Goal: Find specific page/section: Find specific page/section

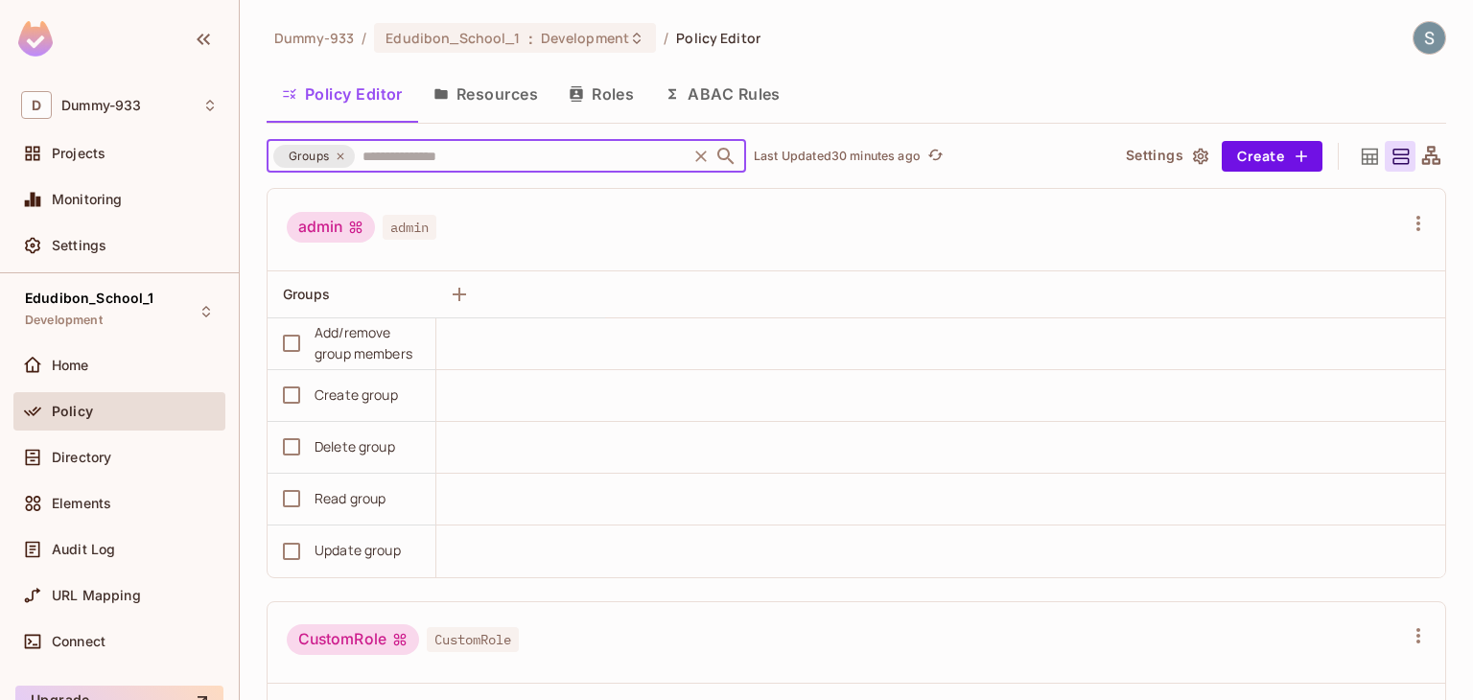
scroll to position [2907, 0]
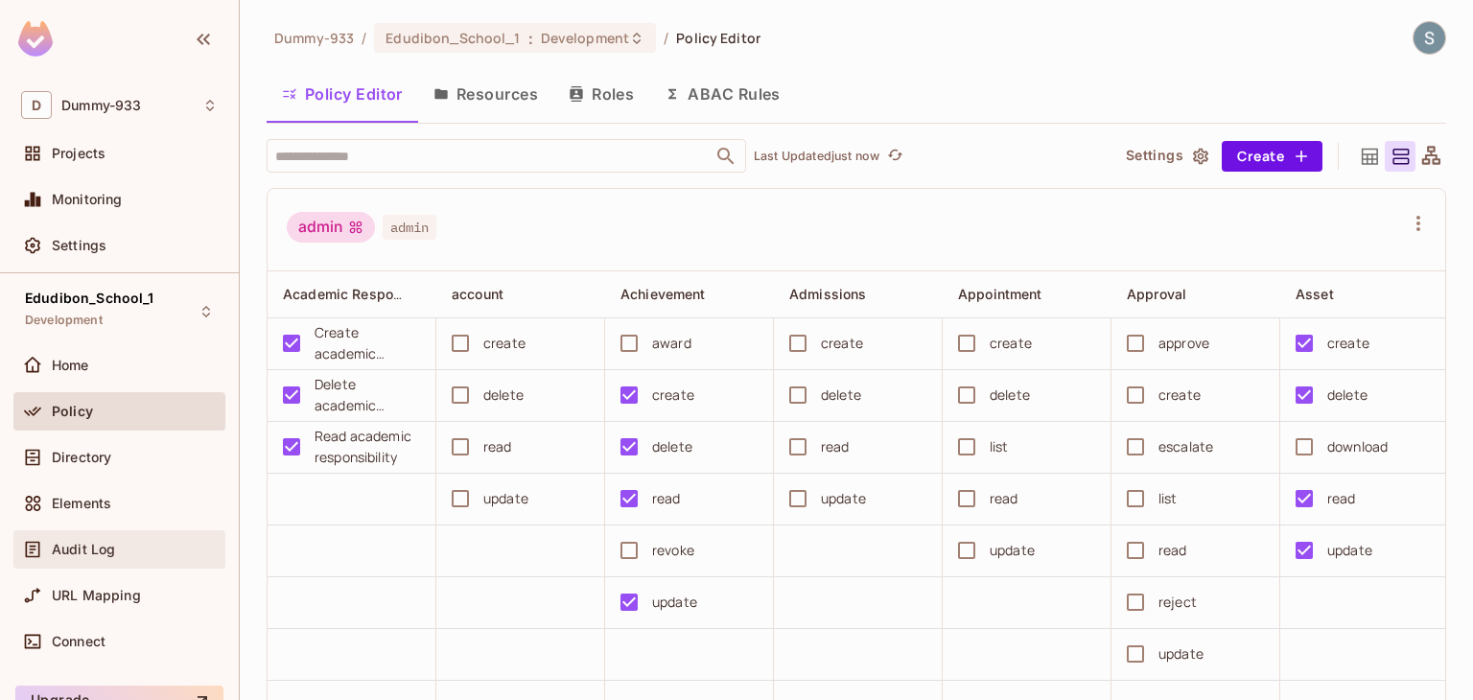
click at [141, 546] on div "Audit Log" at bounding box center [135, 549] width 166 height 15
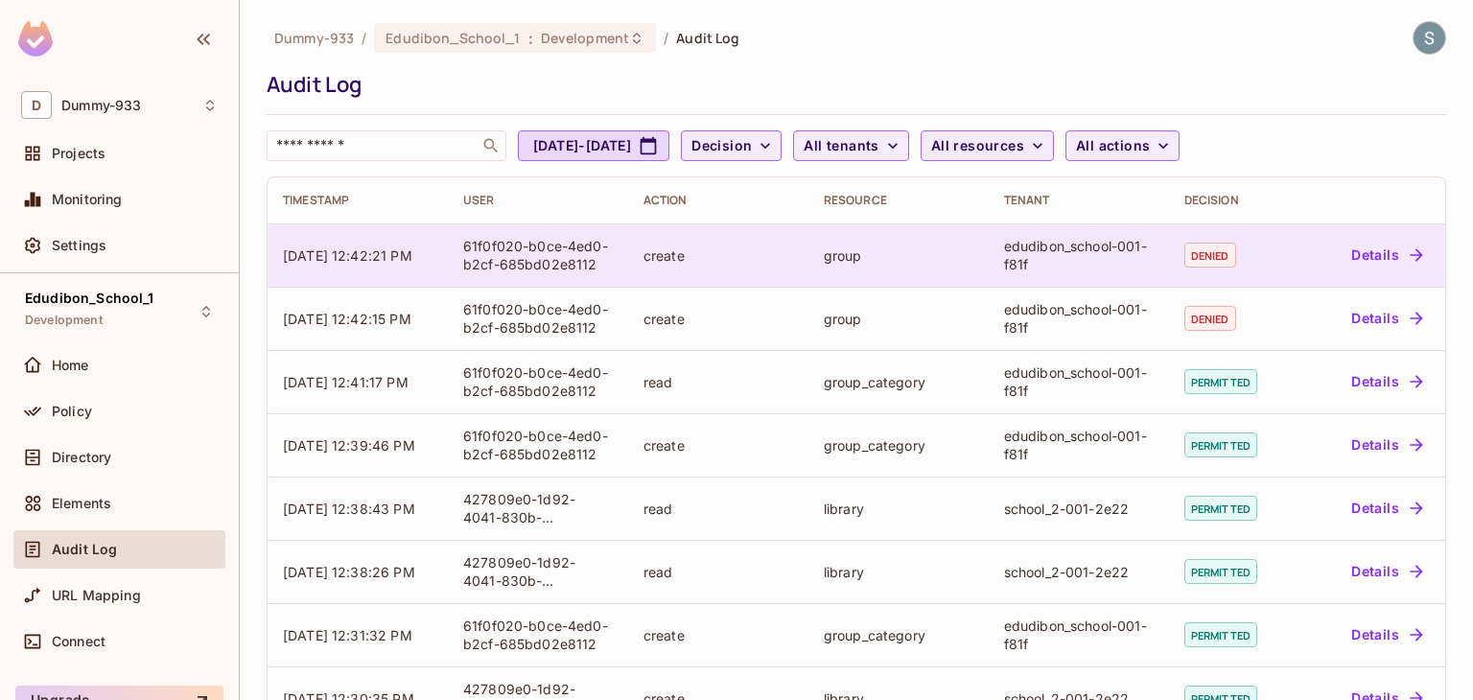
click at [1407, 263] on icon "button" at bounding box center [1416, 254] width 19 height 19
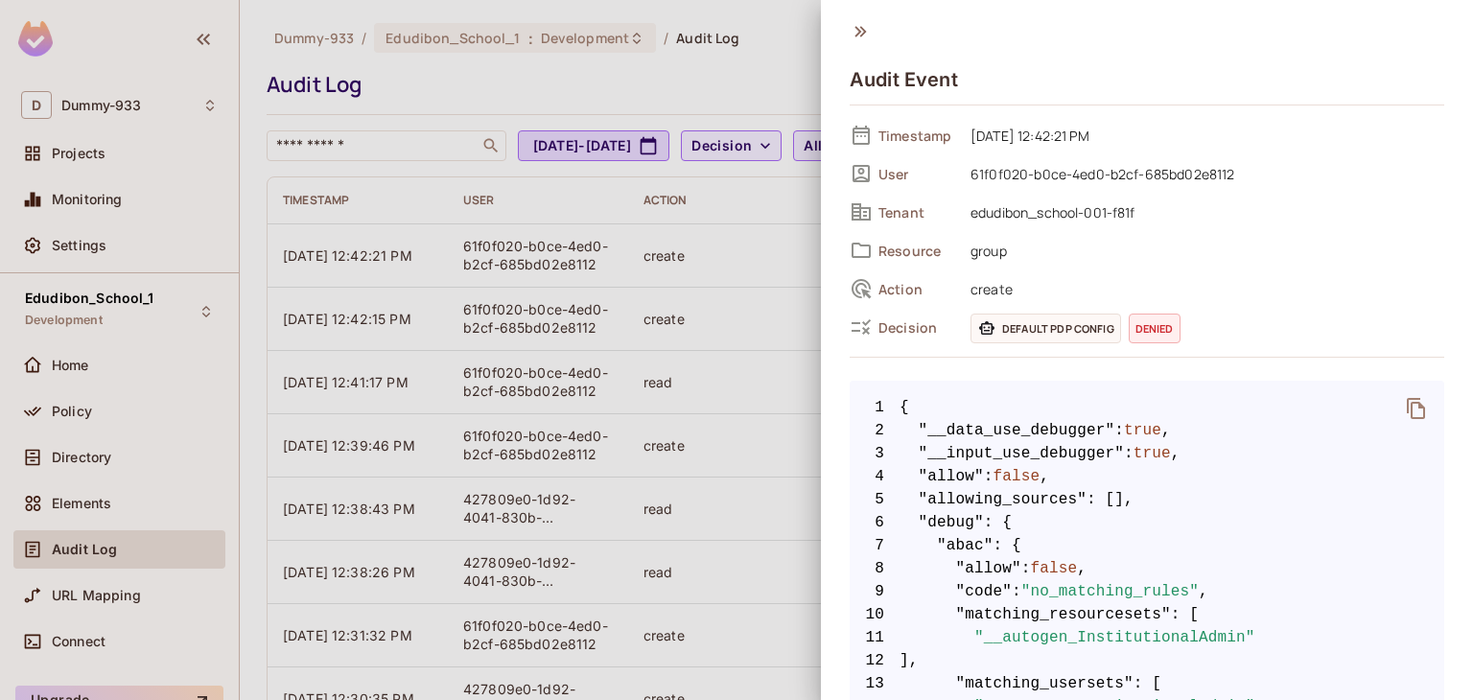
click at [725, 397] on div at bounding box center [736, 350] width 1473 height 700
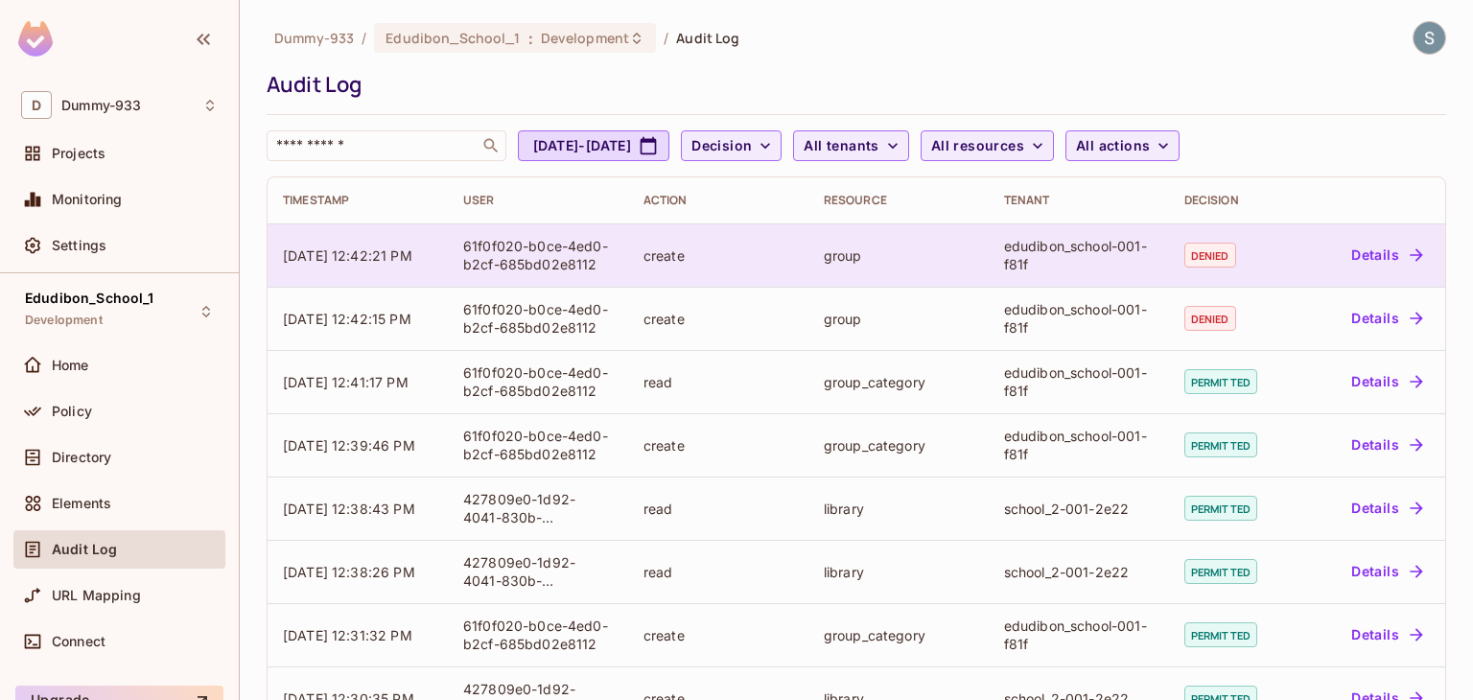
click at [1344, 247] on button "Details" at bounding box center [1386, 255] width 86 height 31
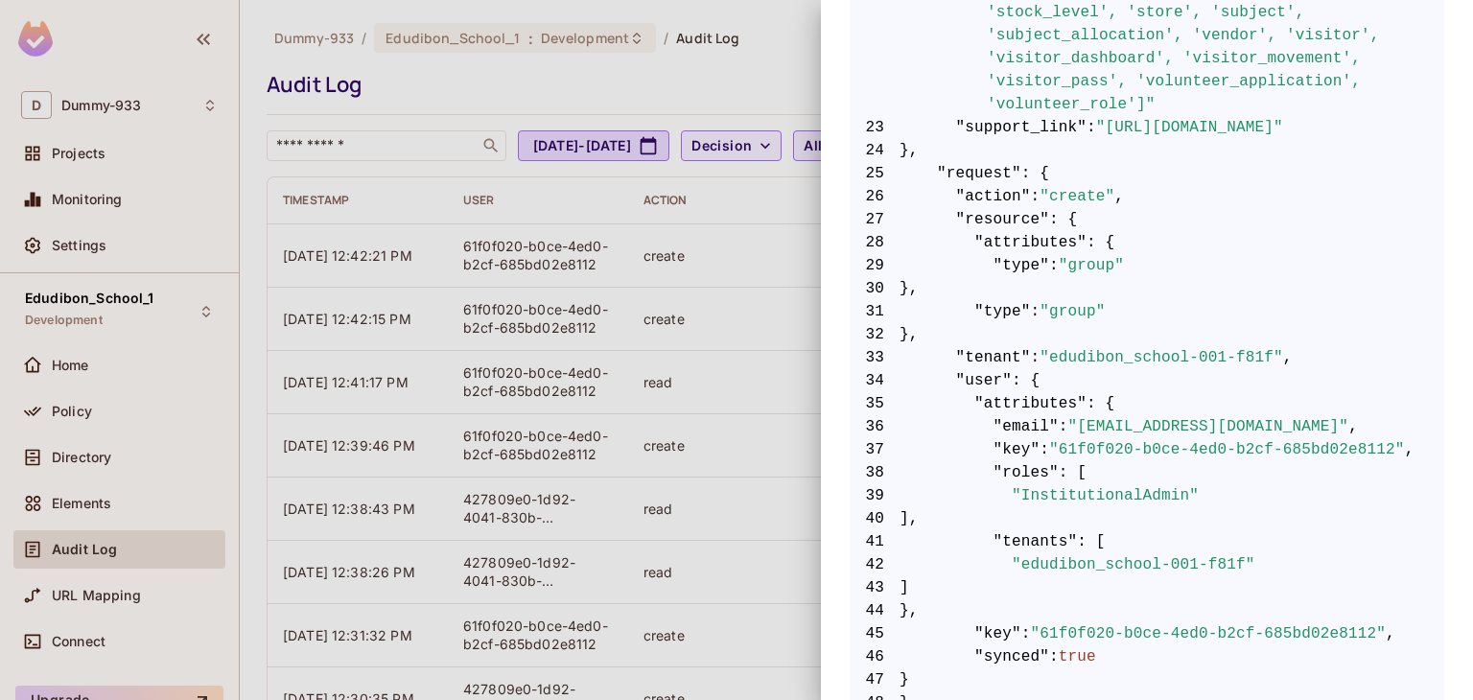
scroll to position [1400, 0]
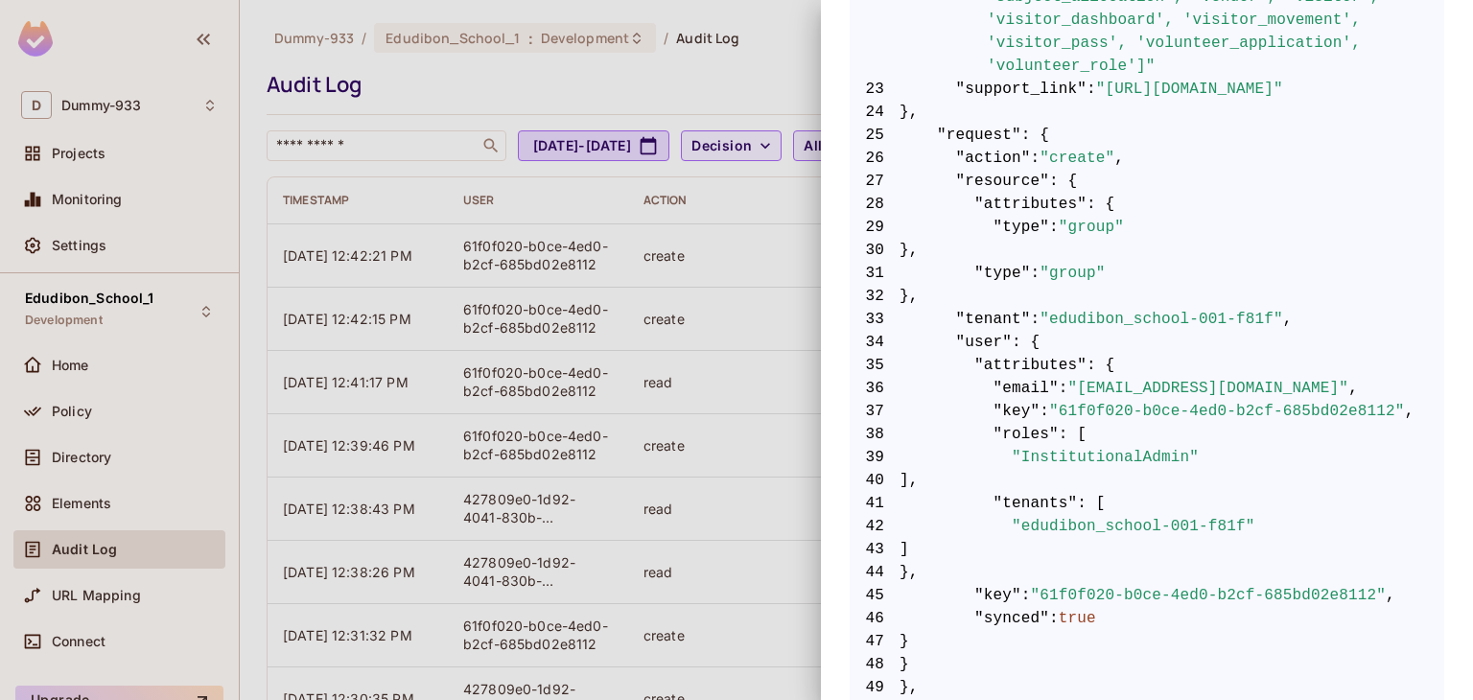
click at [407, 81] on div at bounding box center [736, 350] width 1473 height 700
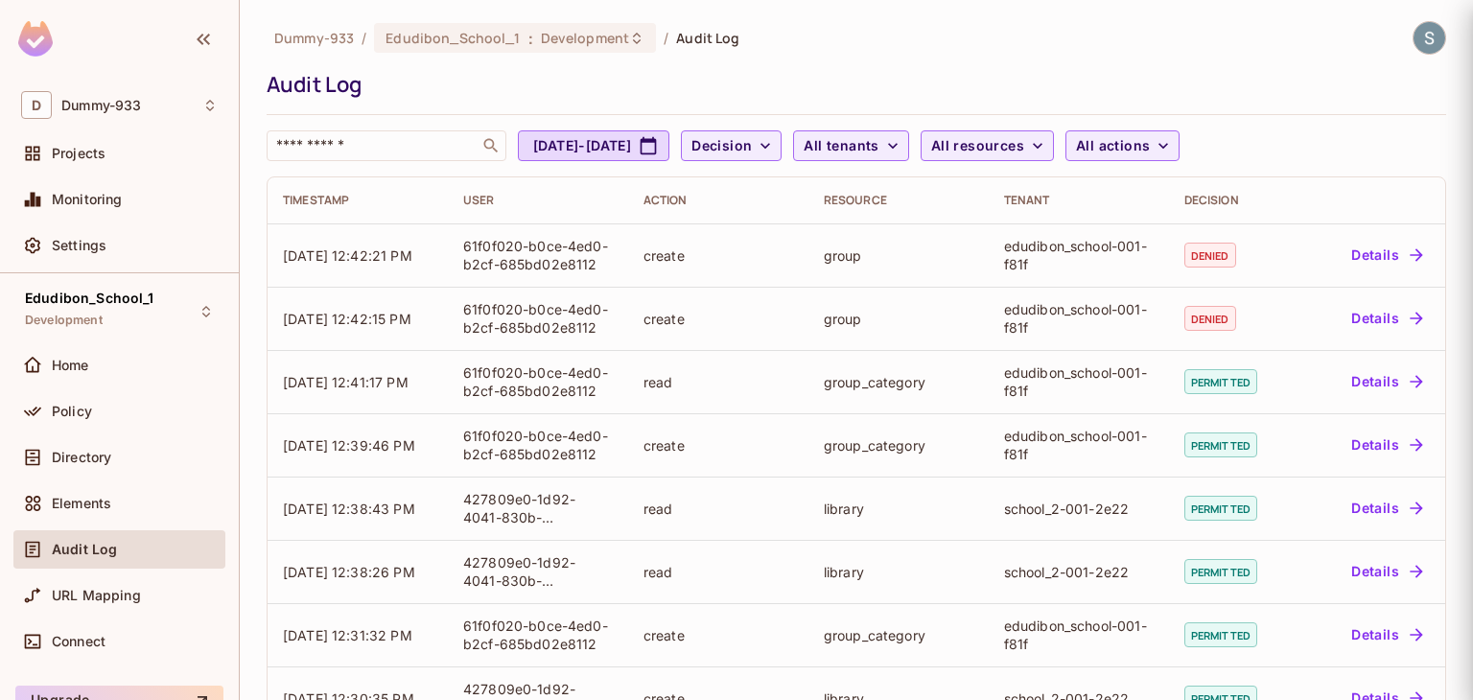
scroll to position [0, 0]
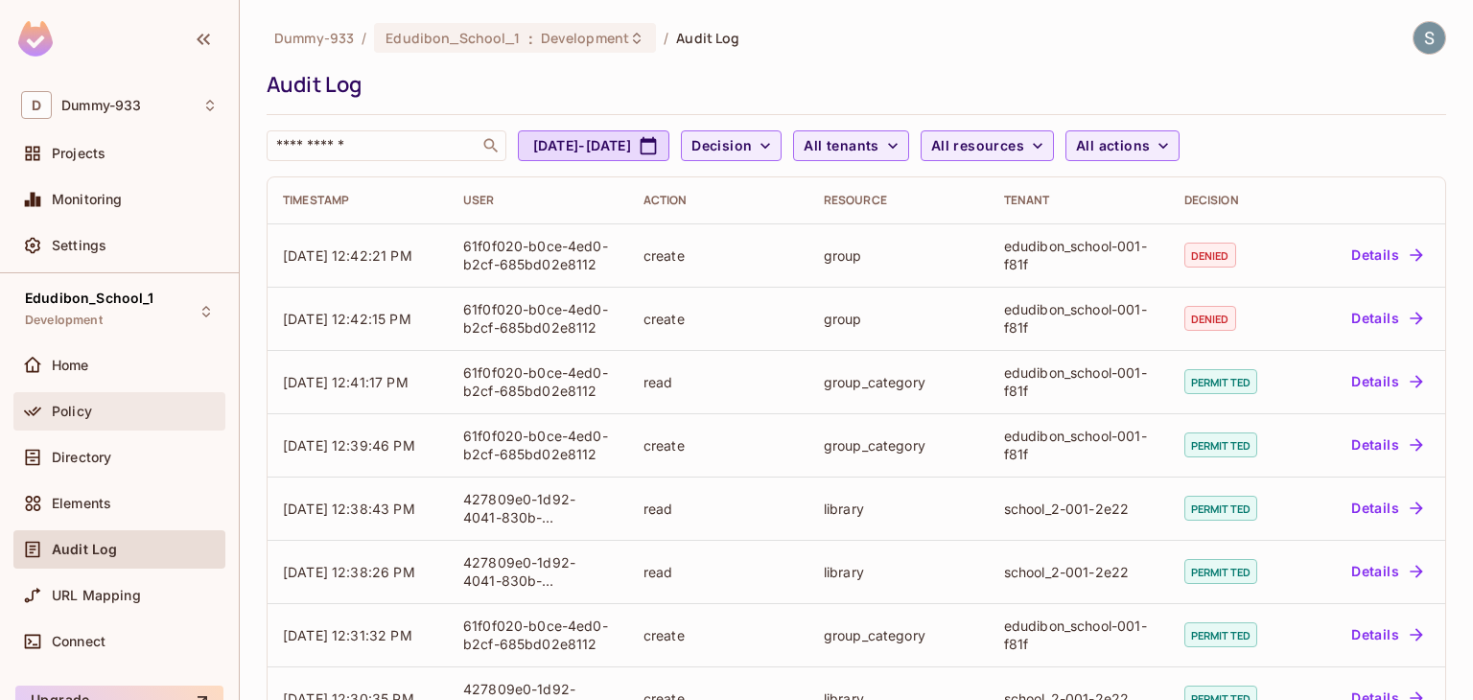
click at [85, 422] on div "Policy" at bounding box center [119, 411] width 212 height 38
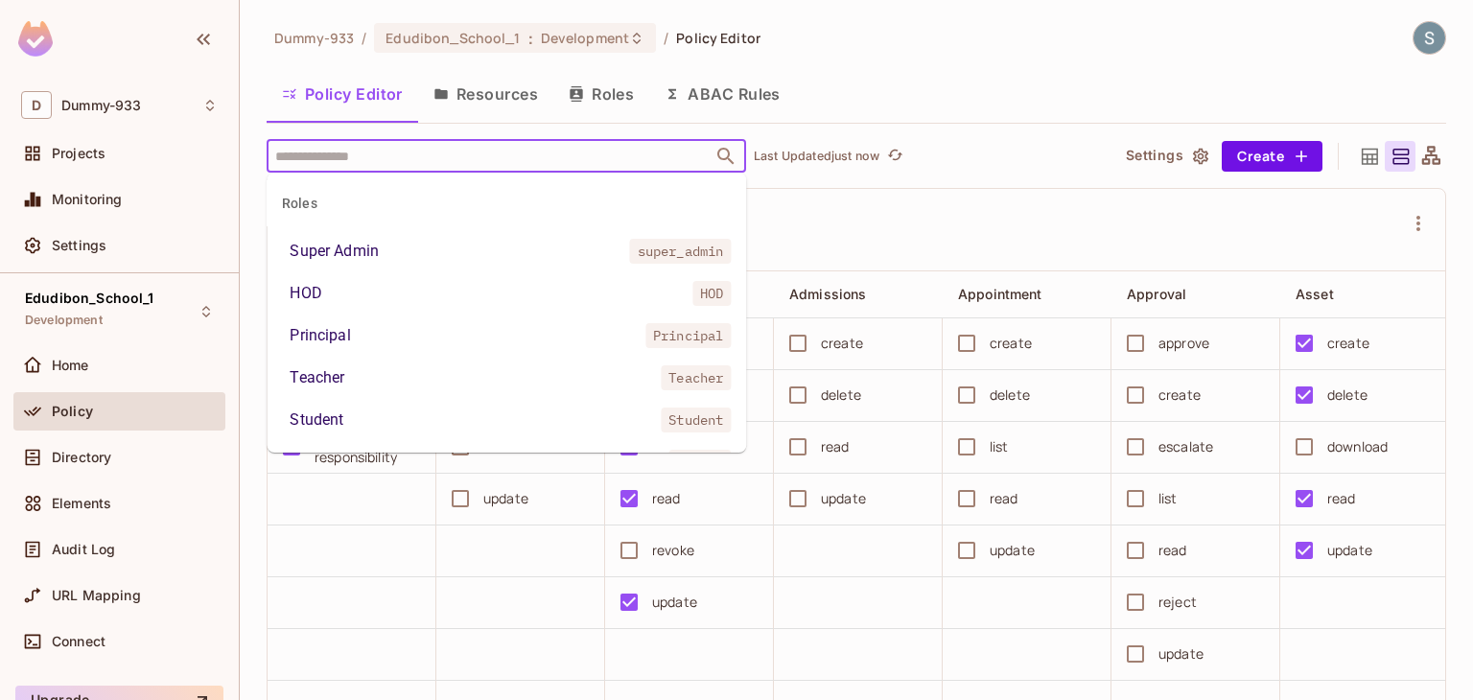
click at [444, 162] on input "text" at bounding box center [489, 156] width 438 height 34
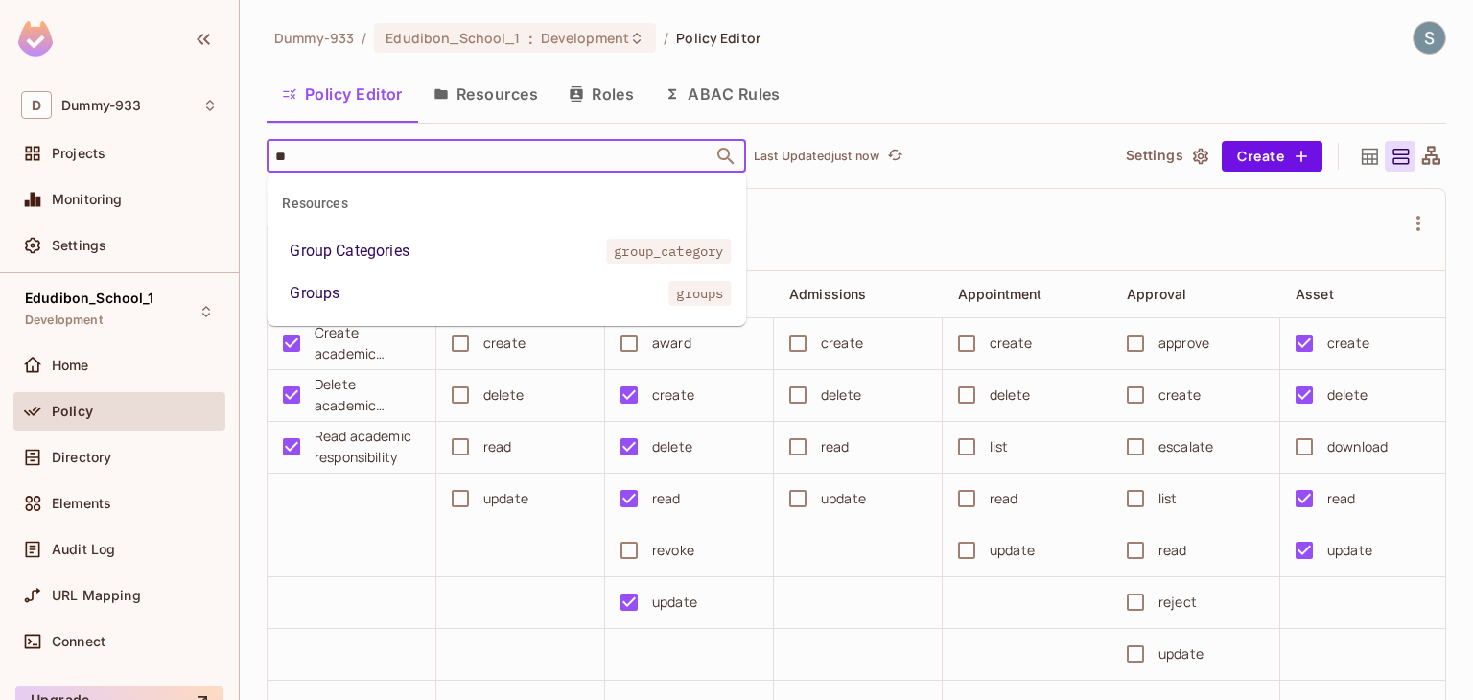
type input "***"
click at [464, 295] on li "Groups groups" at bounding box center [506, 293] width 479 height 35
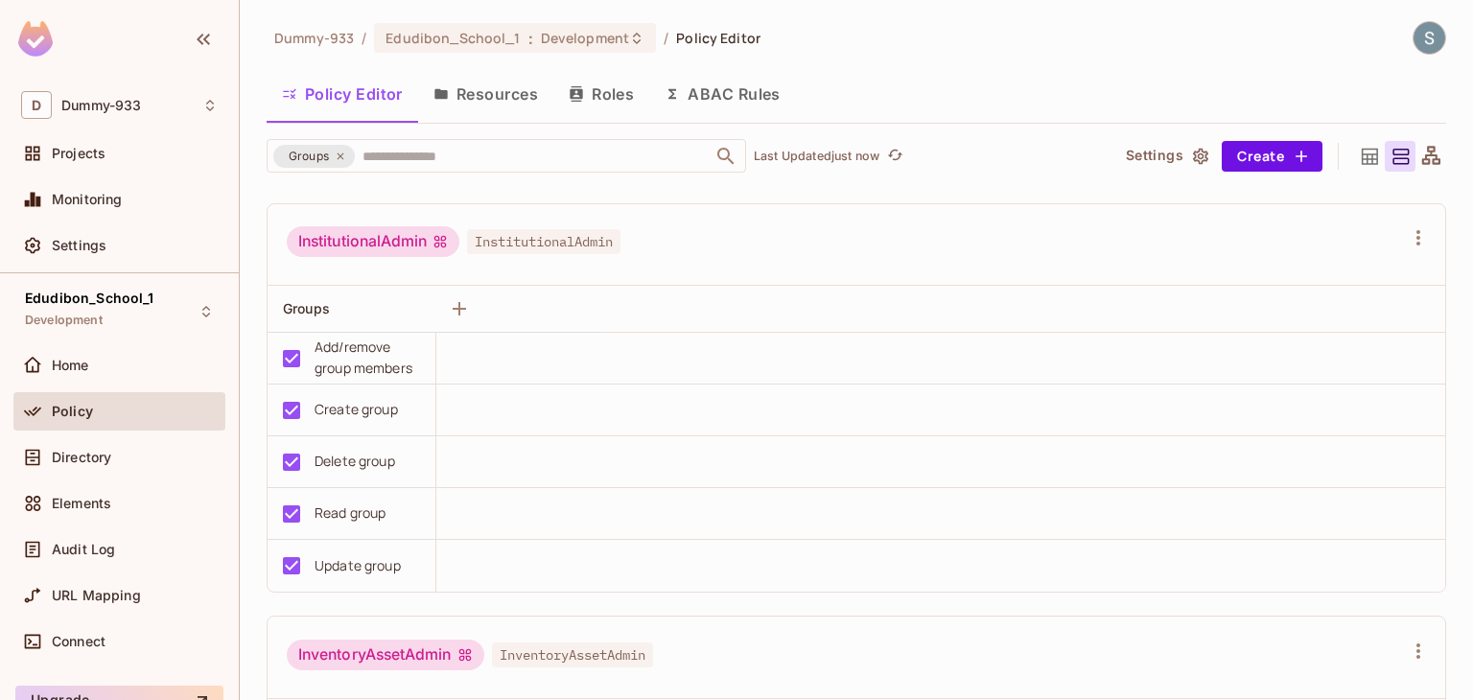
scroll to position [2877, 0]
click at [122, 544] on div "Audit Log" at bounding box center [135, 549] width 166 height 15
